Goal: Check status: Check status

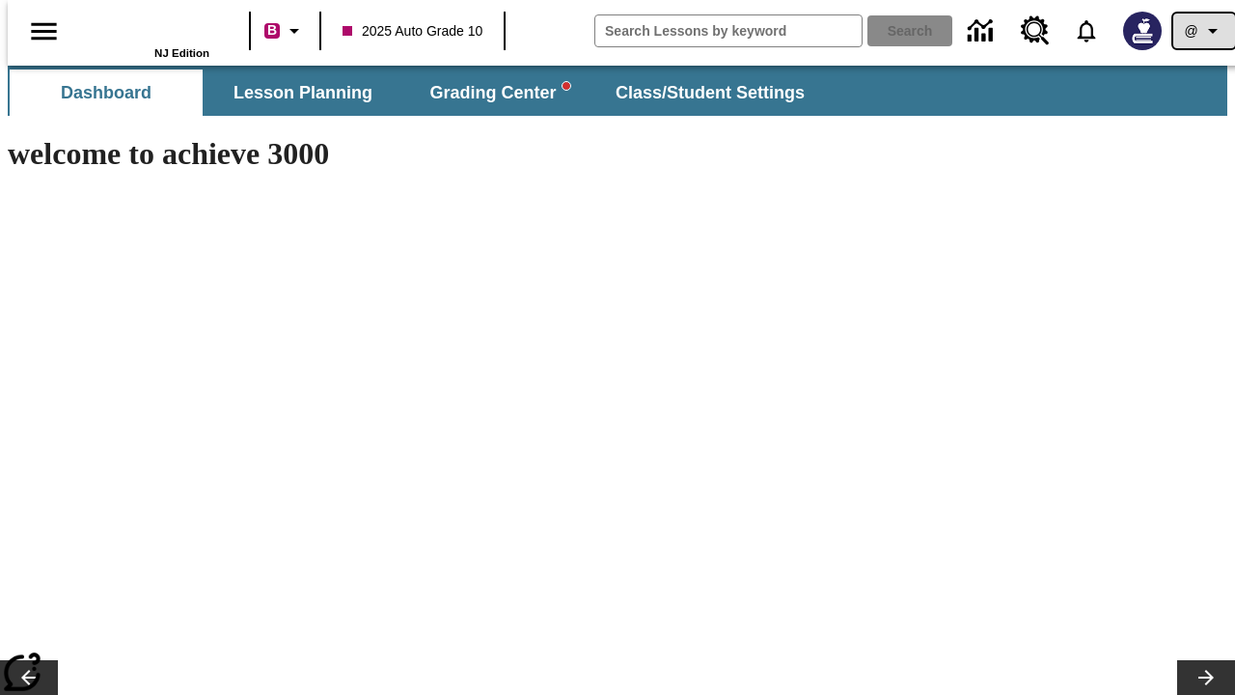
click at [1202, 31] on icon "Profile/Settings" at bounding box center [1213, 30] width 23 height 23
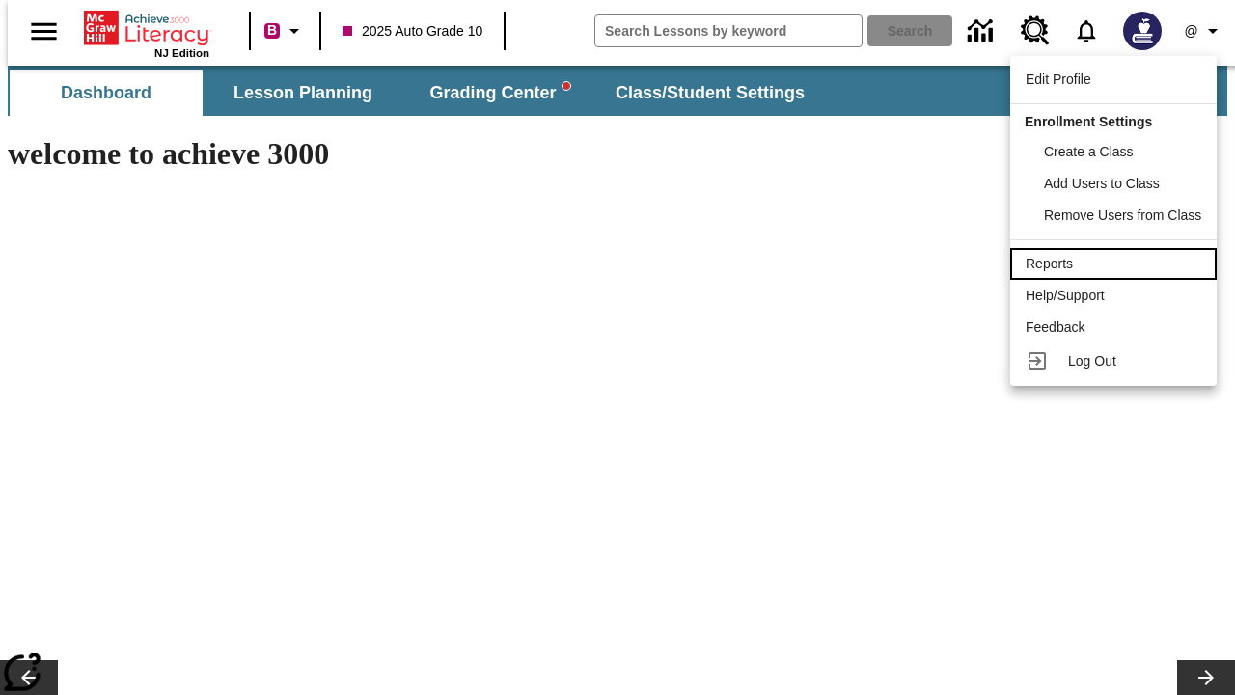
click at [1115, 264] on div "Reports" at bounding box center [1114, 264] width 176 height 20
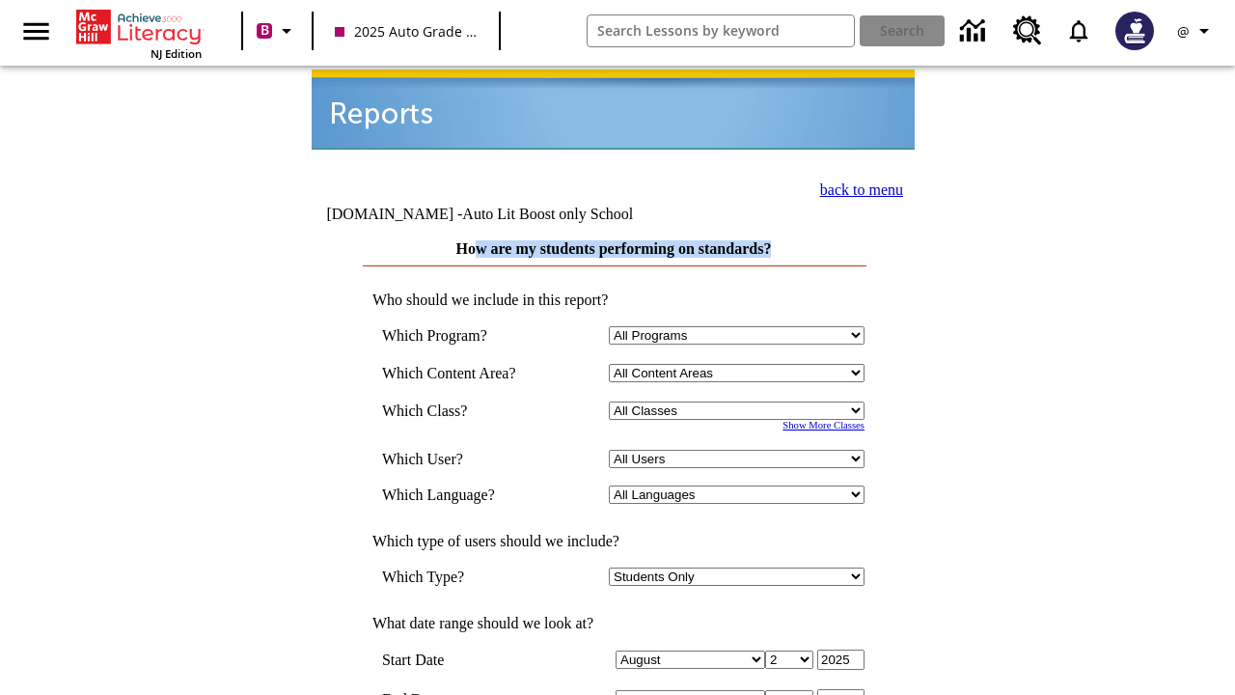
drag, startPoint x: 463, startPoint y: 239, endPoint x: 761, endPoint y: 248, distance: 297.4
click at [761, 248] on tbody "How are my students performing on standards? Who should we include in this repo…" at bounding box center [614, 697] width 502 height 915
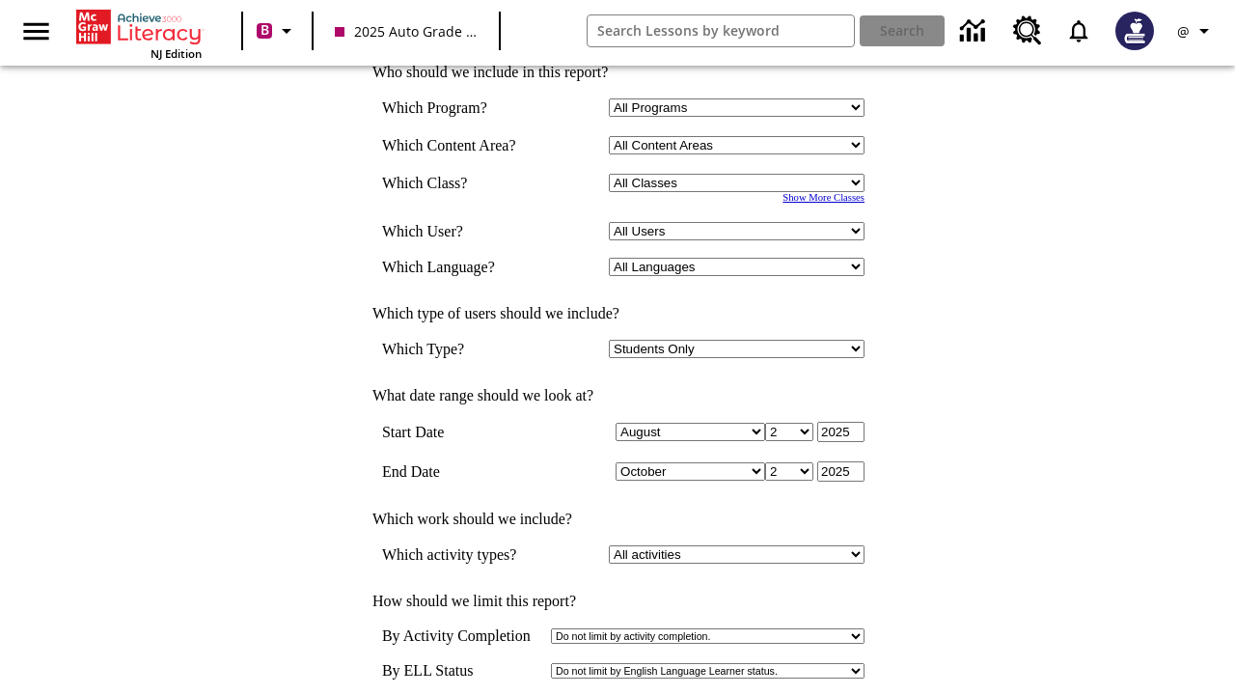
scroll to position [559, 0]
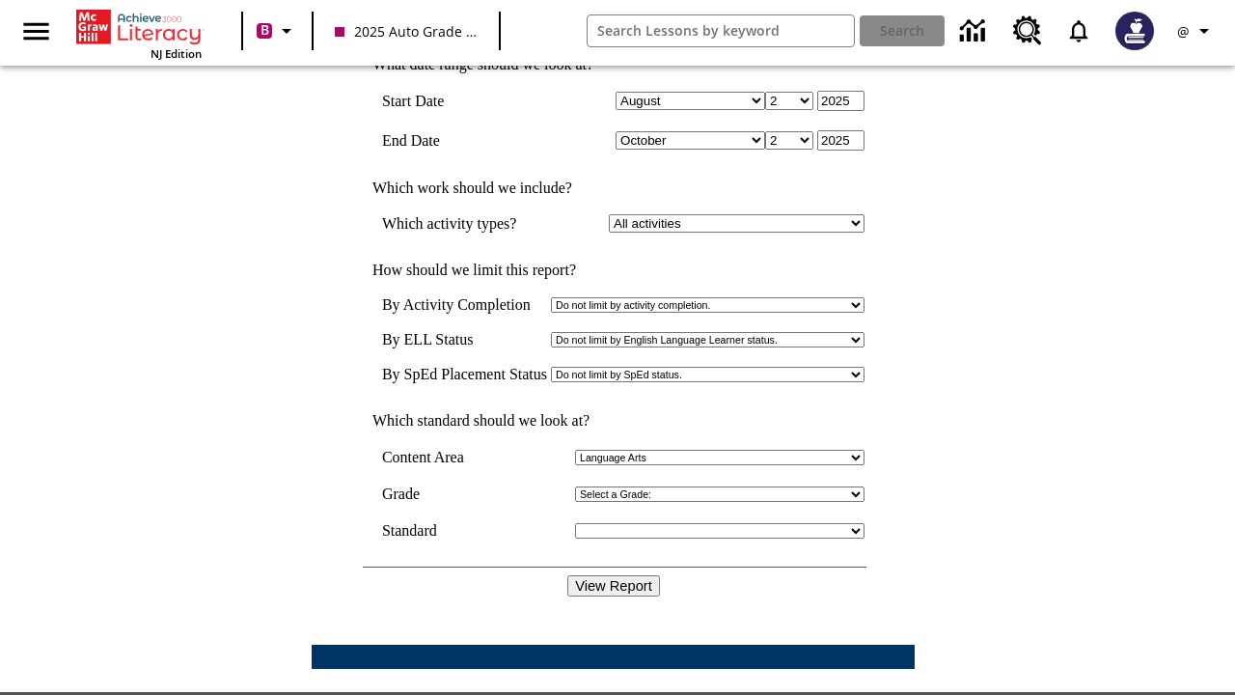
click at [639, 486] on select "Select a Grade: 4th Grade 7th Grade 11th Grade 12th Grade" at bounding box center [720, 493] width 290 height 15
select select "12"
click at [575, 486] on select "Select a Grade: 4th Grade 7th Grade 11th Grade 12th Grade" at bounding box center [720, 493] width 290 height 15
